Goal: Information Seeking & Learning: Learn about a topic

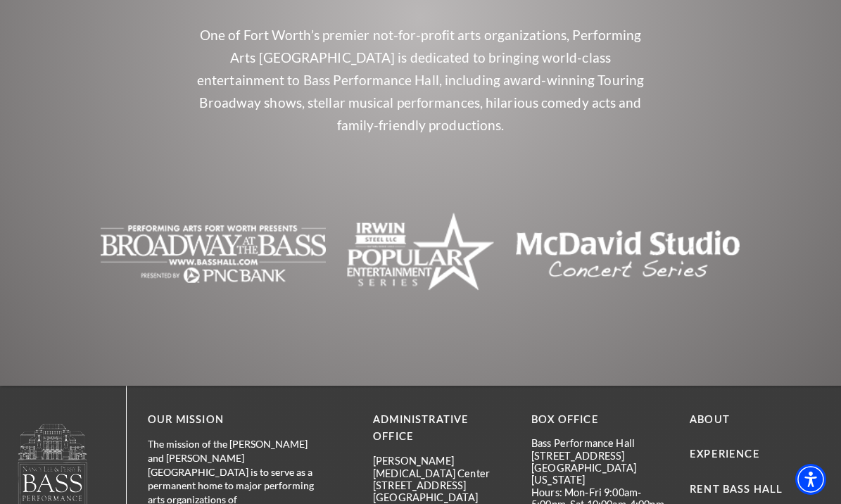
scroll to position [5206, 0]
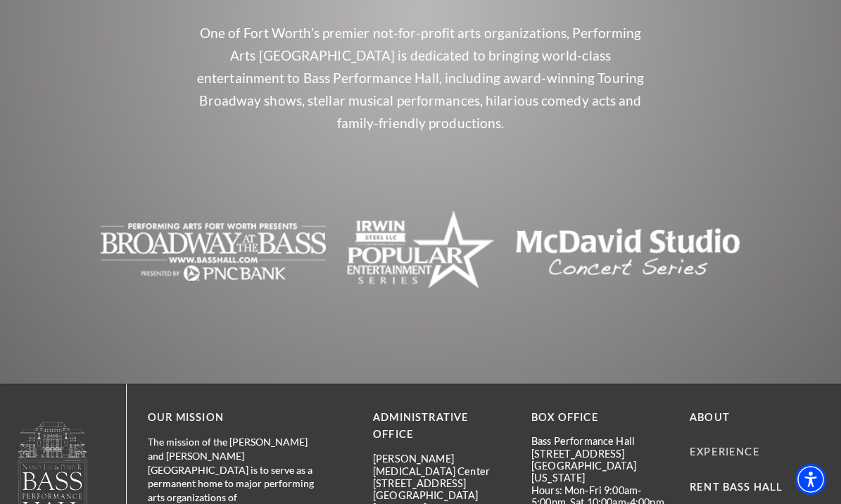
click at [724, 446] on link "Experience" at bounding box center [725, 452] width 70 height 12
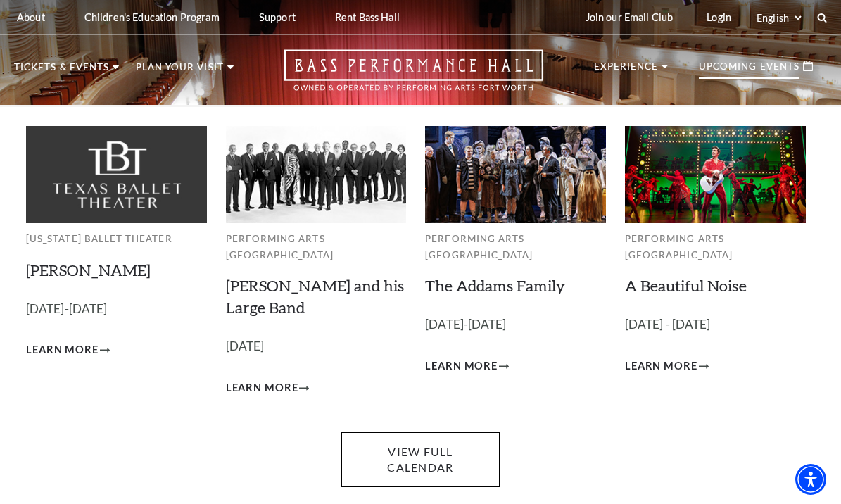
click at [745, 77] on p "Upcoming Events" at bounding box center [749, 70] width 101 height 17
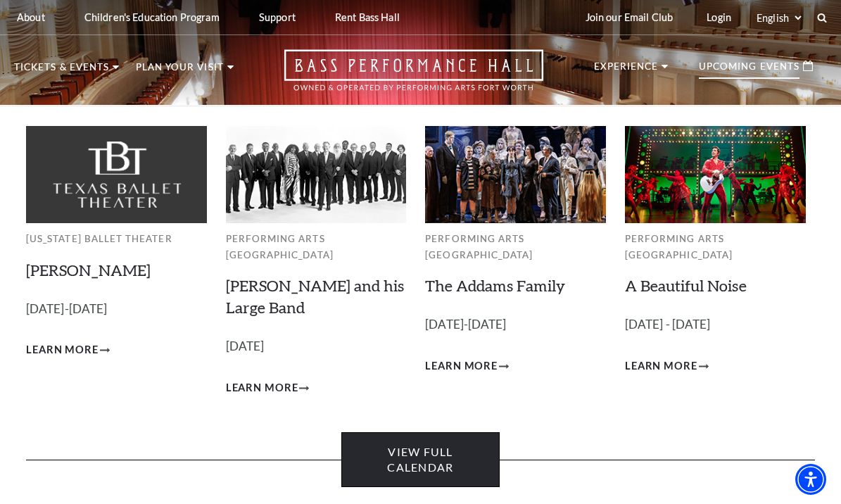
click at [420, 451] on link "View Full Calendar" at bounding box center [420, 460] width 158 height 56
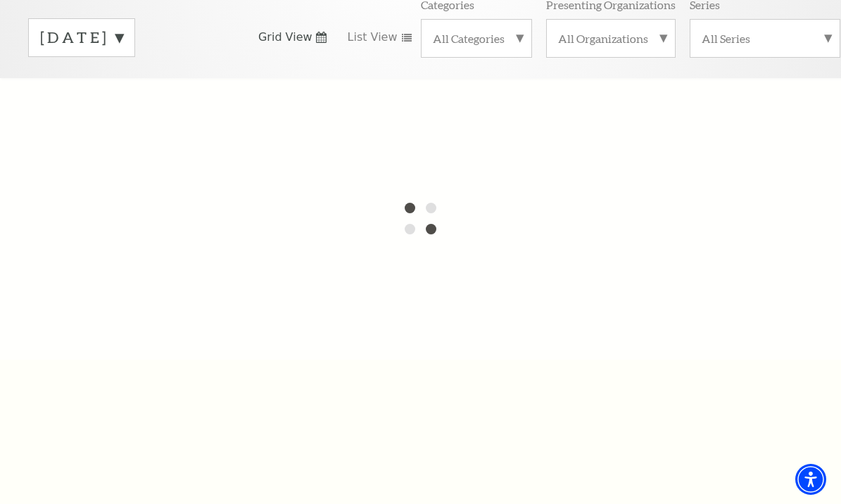
scroll to position [215, 0]
click at [305, 37] on span "Grid View" at bounding box center [285, 34] width 54 height 15
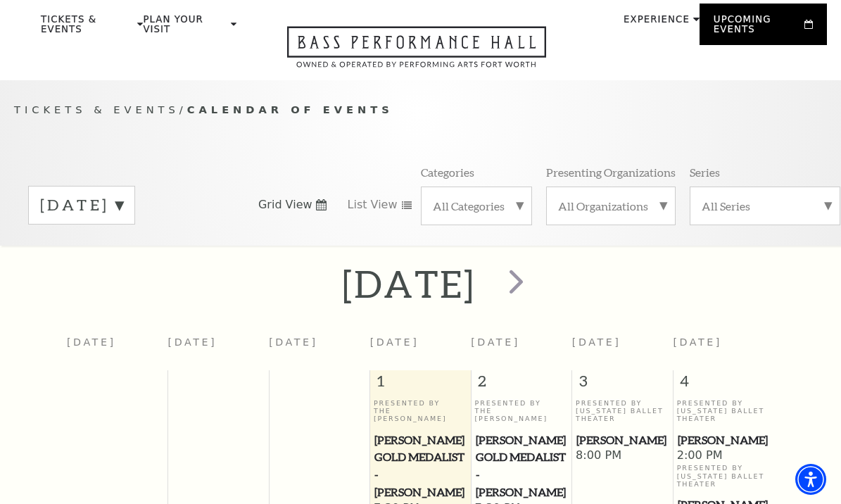
scroll to position [0, 0]
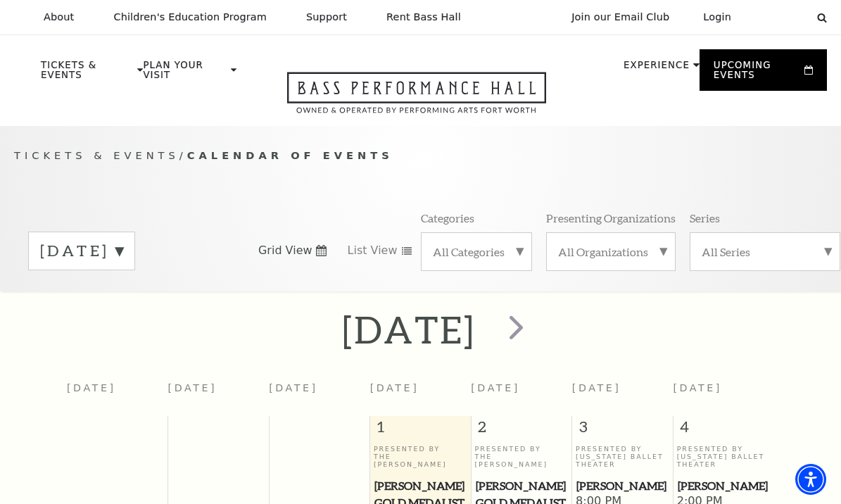
click at [135, 250] on div "[DATE]" at bounding box center [81, 251] width 107 height 39
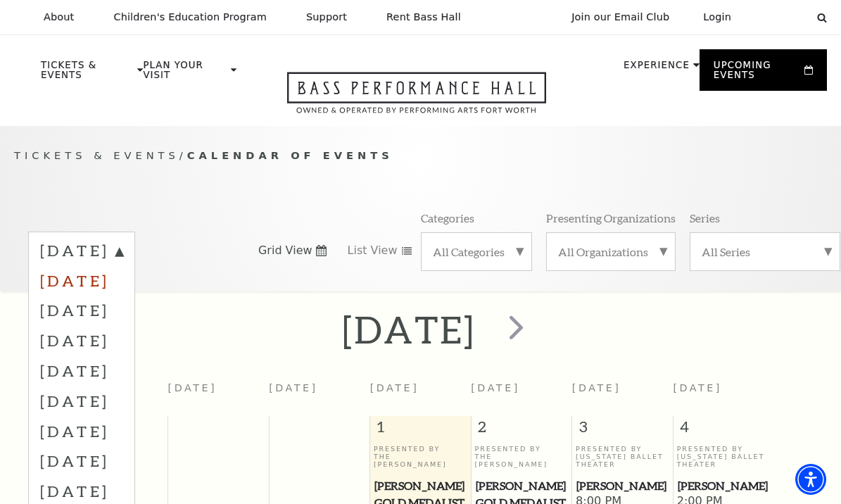
click at [123, 274] on label "[DATE]" at bounding box center [81, 280] width 83 height 30
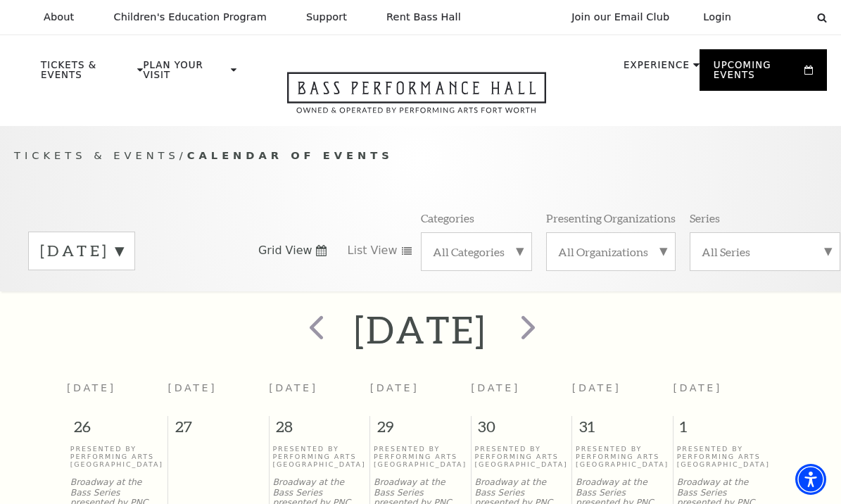
click at [123, 250] on label "[DATE]" at bounding box center [81, 251] width 83 height 22
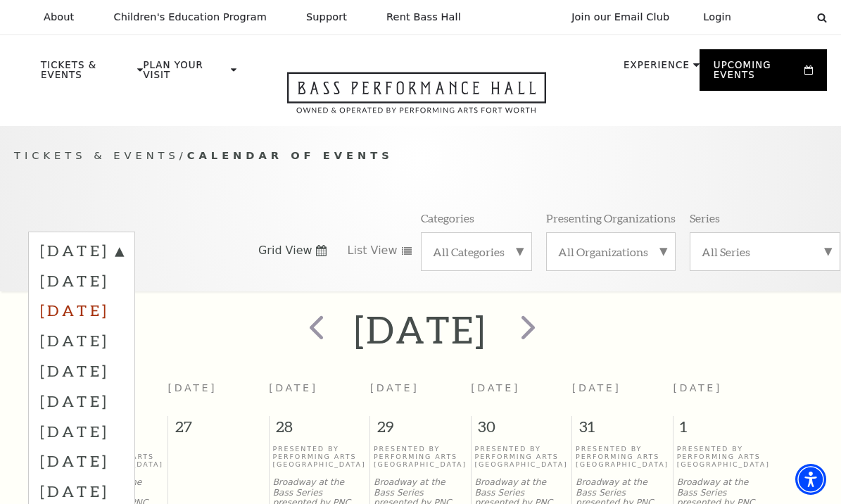
click at [123, 308] on label "[DATE]" at bounding box center [81, 310] width 83 height 30
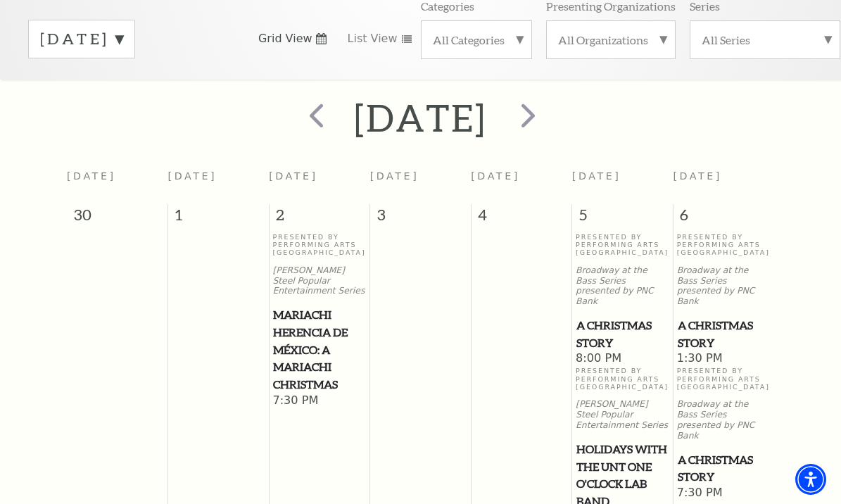
scroll to position [122, 0]
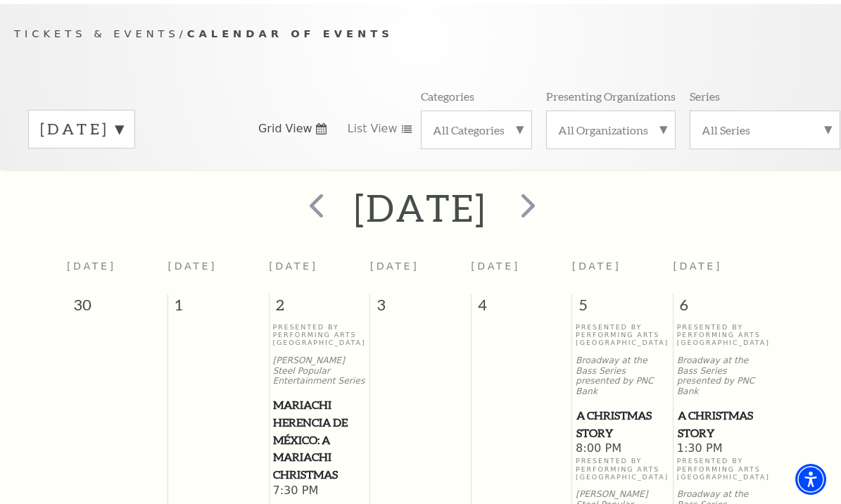
click at [123, 130] on label "[DATE]" at bounding box center [81, 129] width 83 height 22
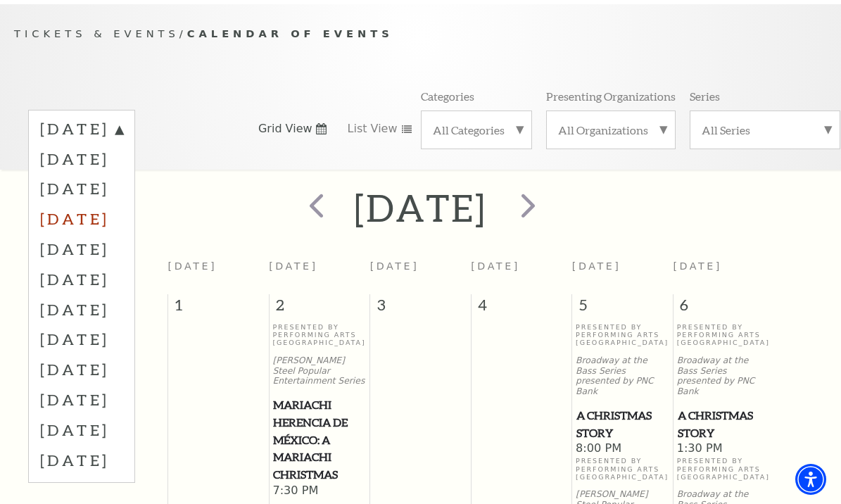
click at [123, 215] on label "[DATE]" at bounding box center [81, 218] width 83 height 30
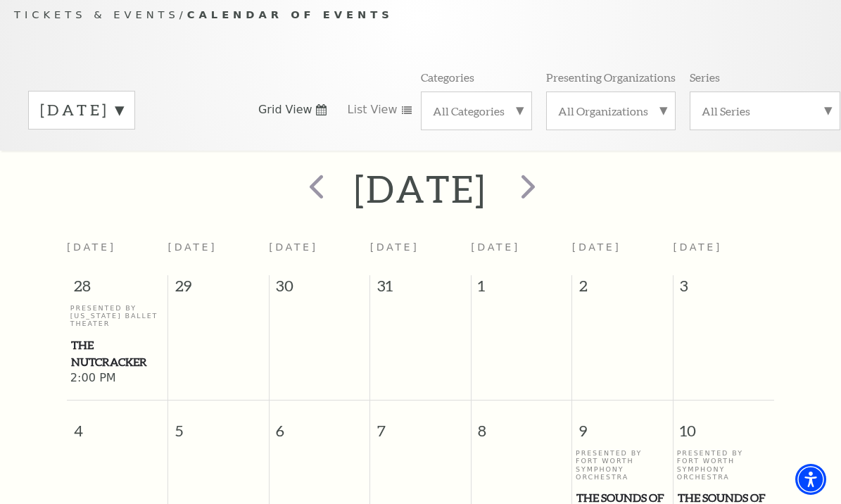
scroll to position [0, 0]
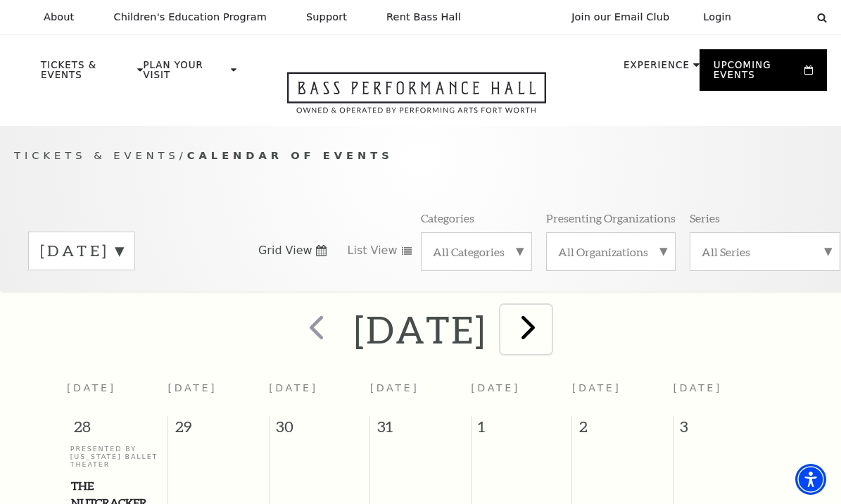
click at [548, 330] on span "next" at bounding box center [528, 327] width 40 height 40
